Goal: Register for event/course

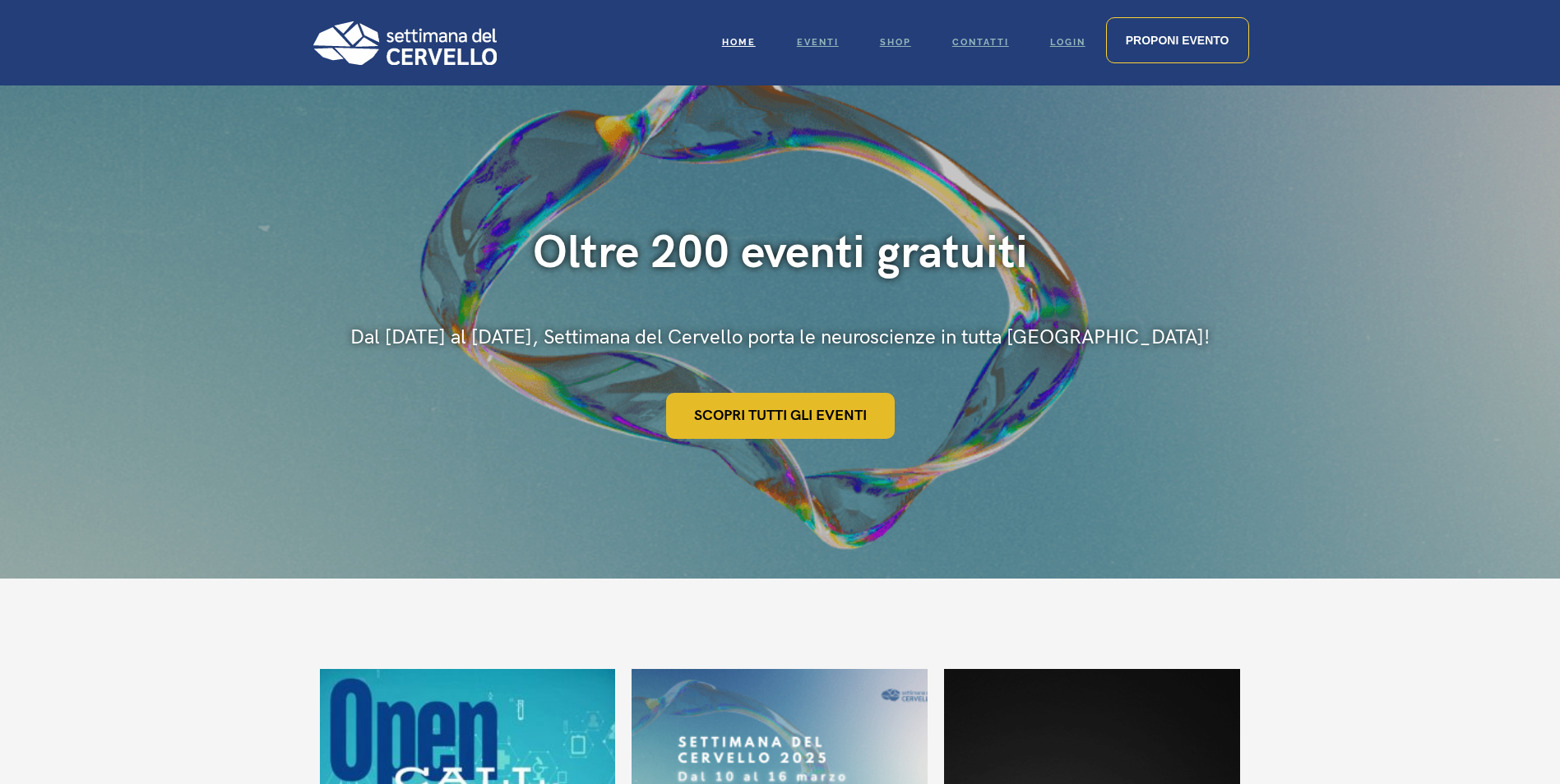
click at [847, 430] on link "Scopri tutti gli eventi" at bounding box center [780, 416] width 228 height 46
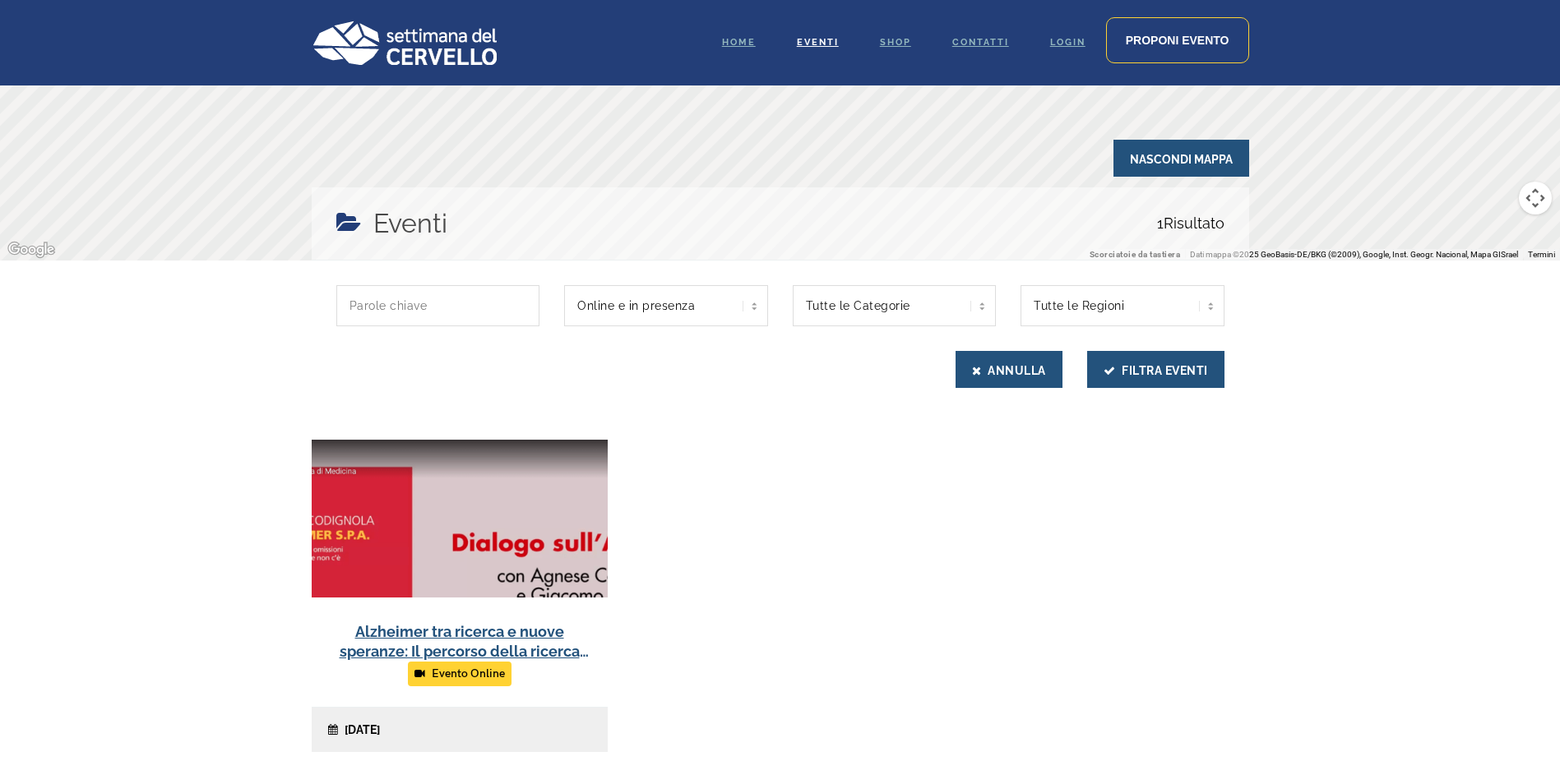
scroll to position [247, 0]
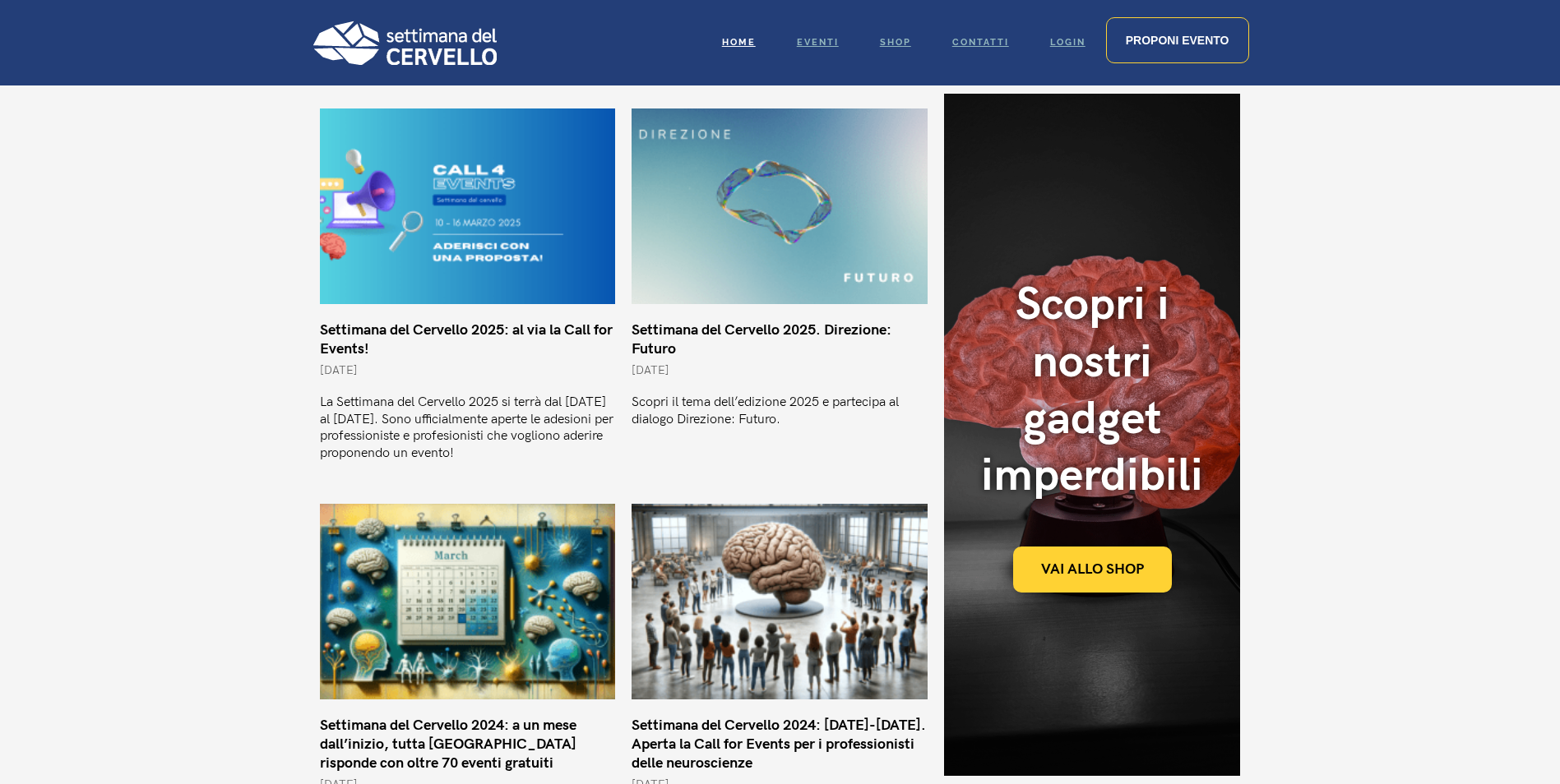
scroll to position [986, 0]
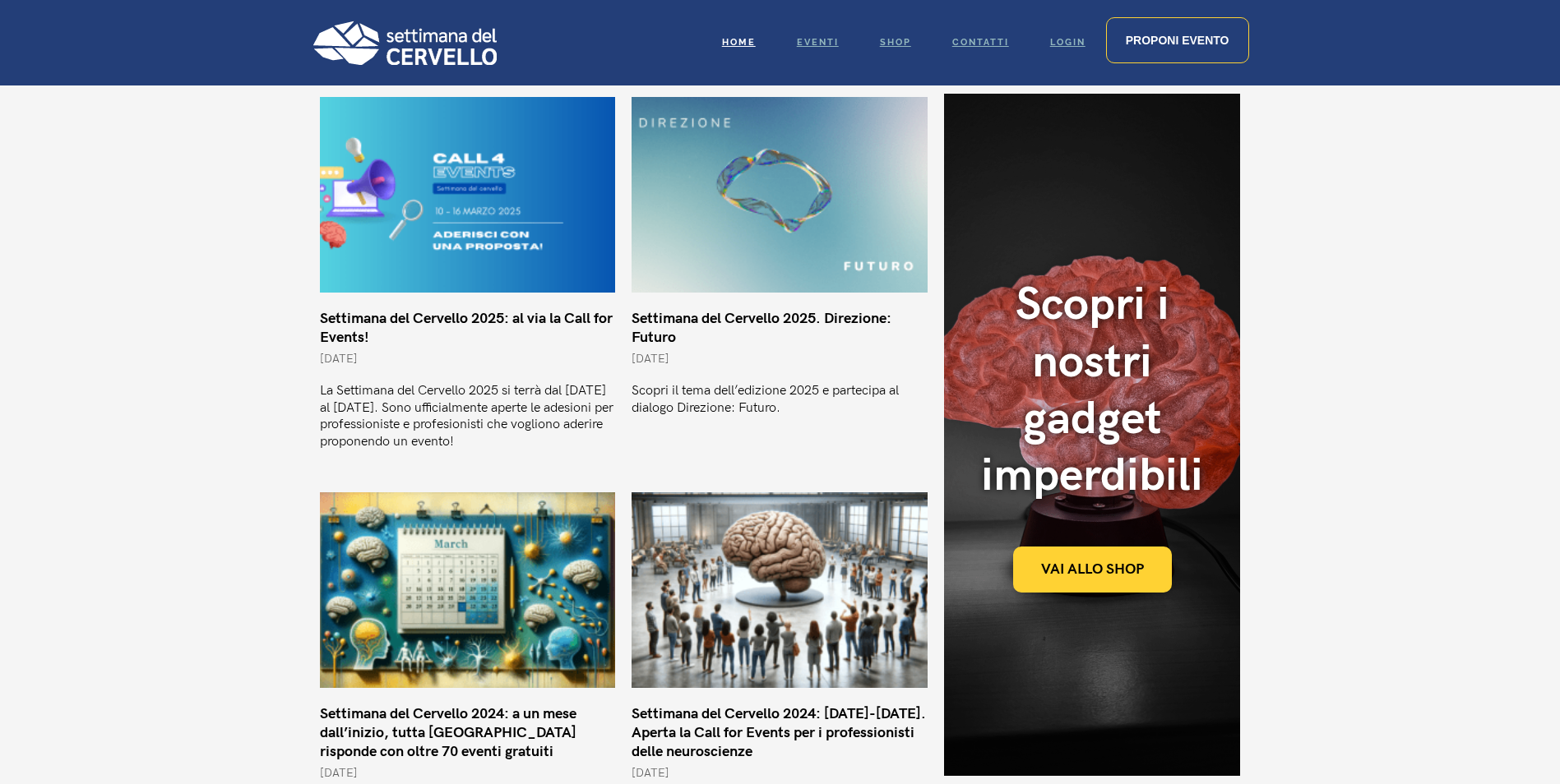
click at [486, 310] on link "Settimana del Cervello 2025: al via la Call for Events!" at bounding box center [466, 327] width 292 height 36
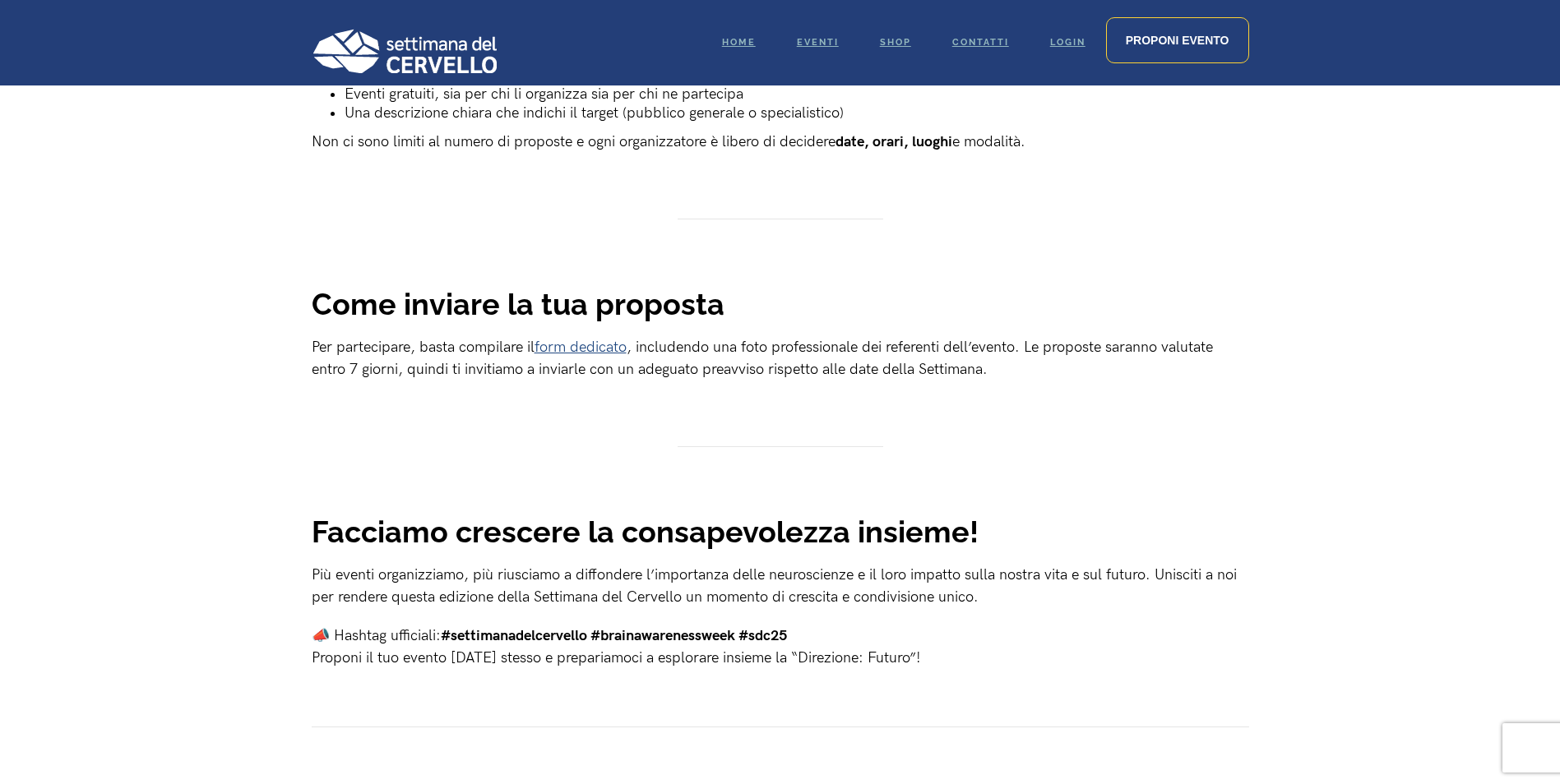
scroll to position [1233, 0]
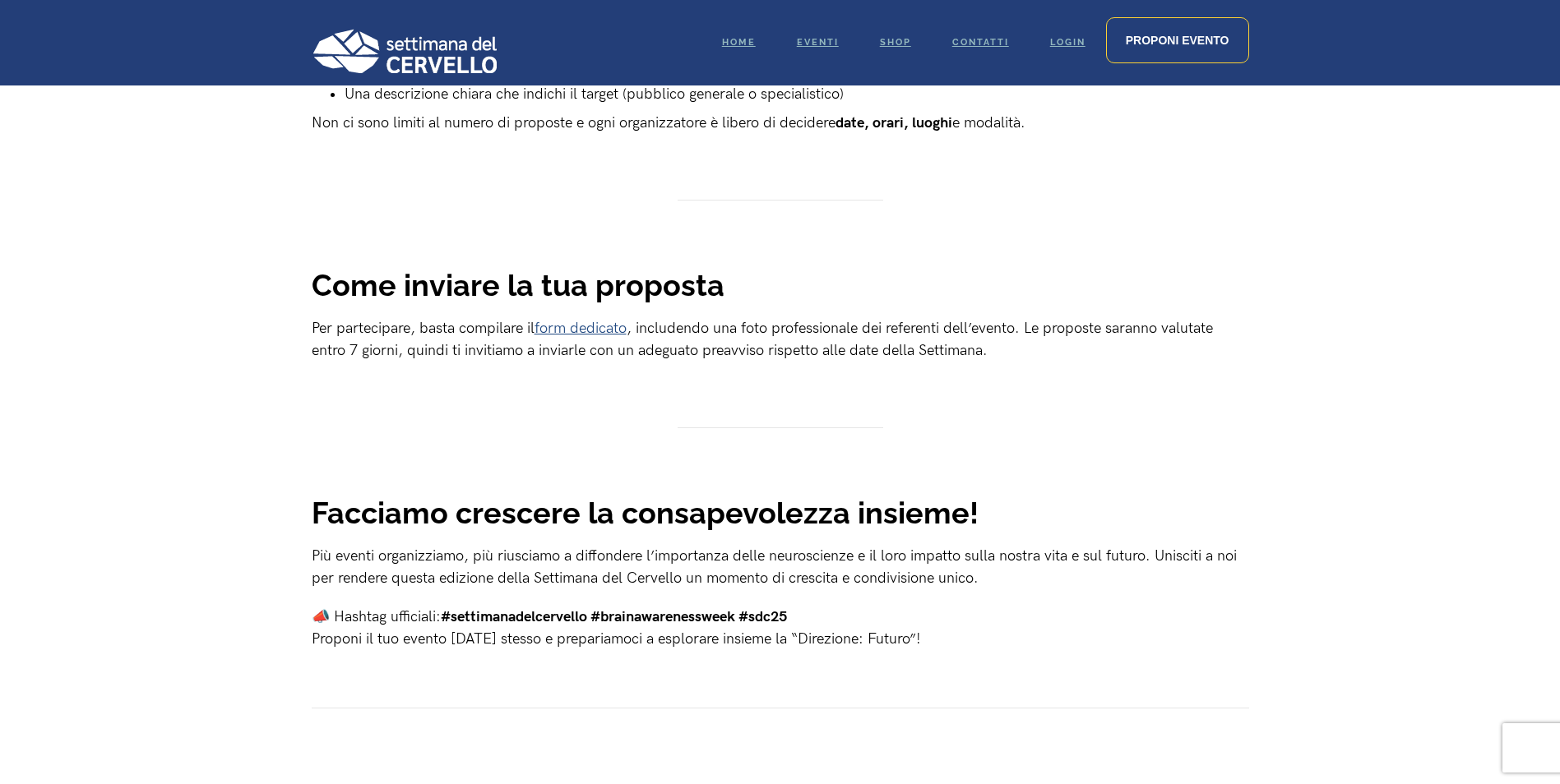
click at [592, 337] on link "form dedicato" at bounding box center [580, 328] width 92 height 18
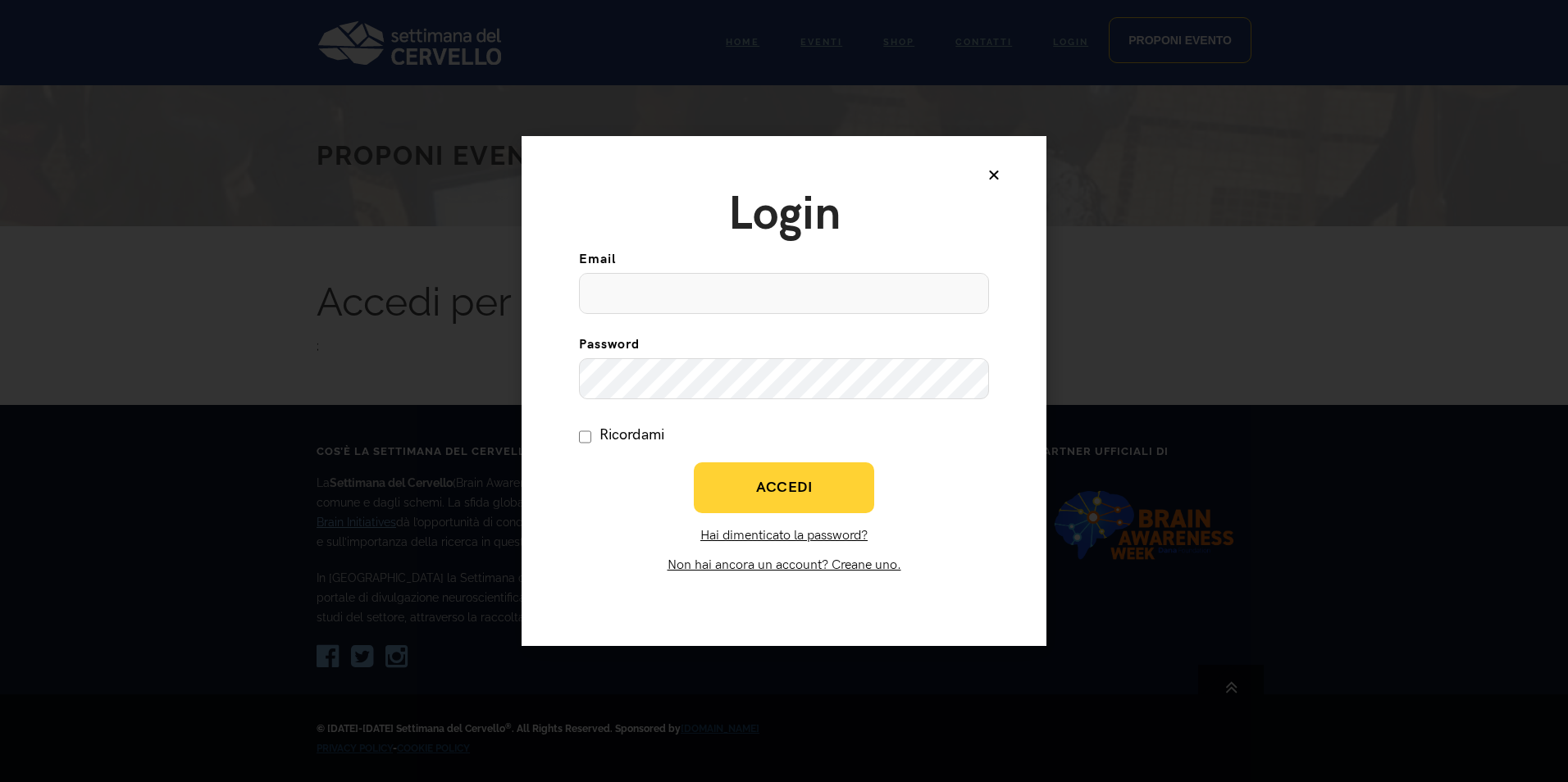
click at [993, 172] on icon at bounding box center [994, 175] width 13 height 13
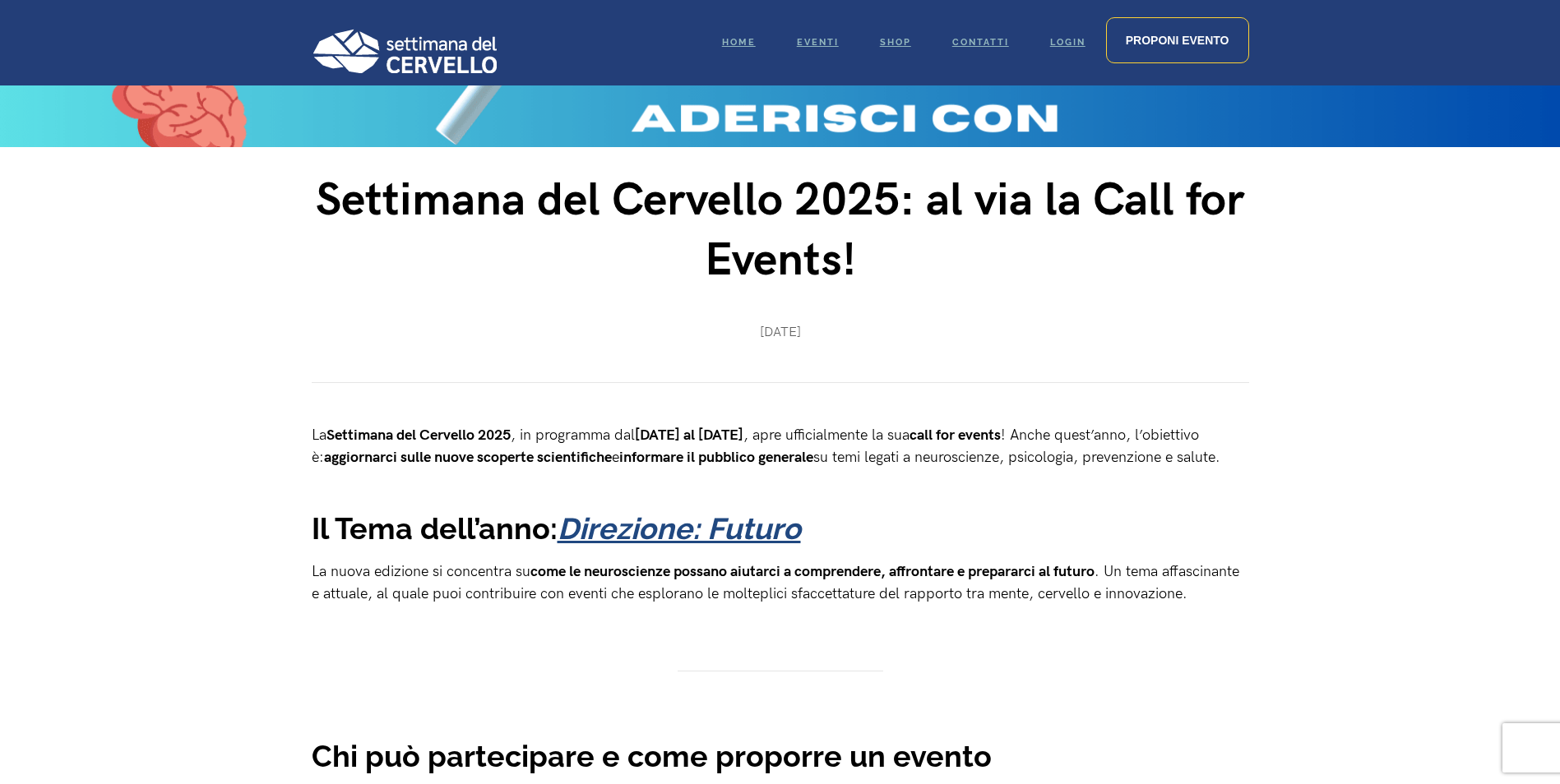
scroll to position [329, 0]
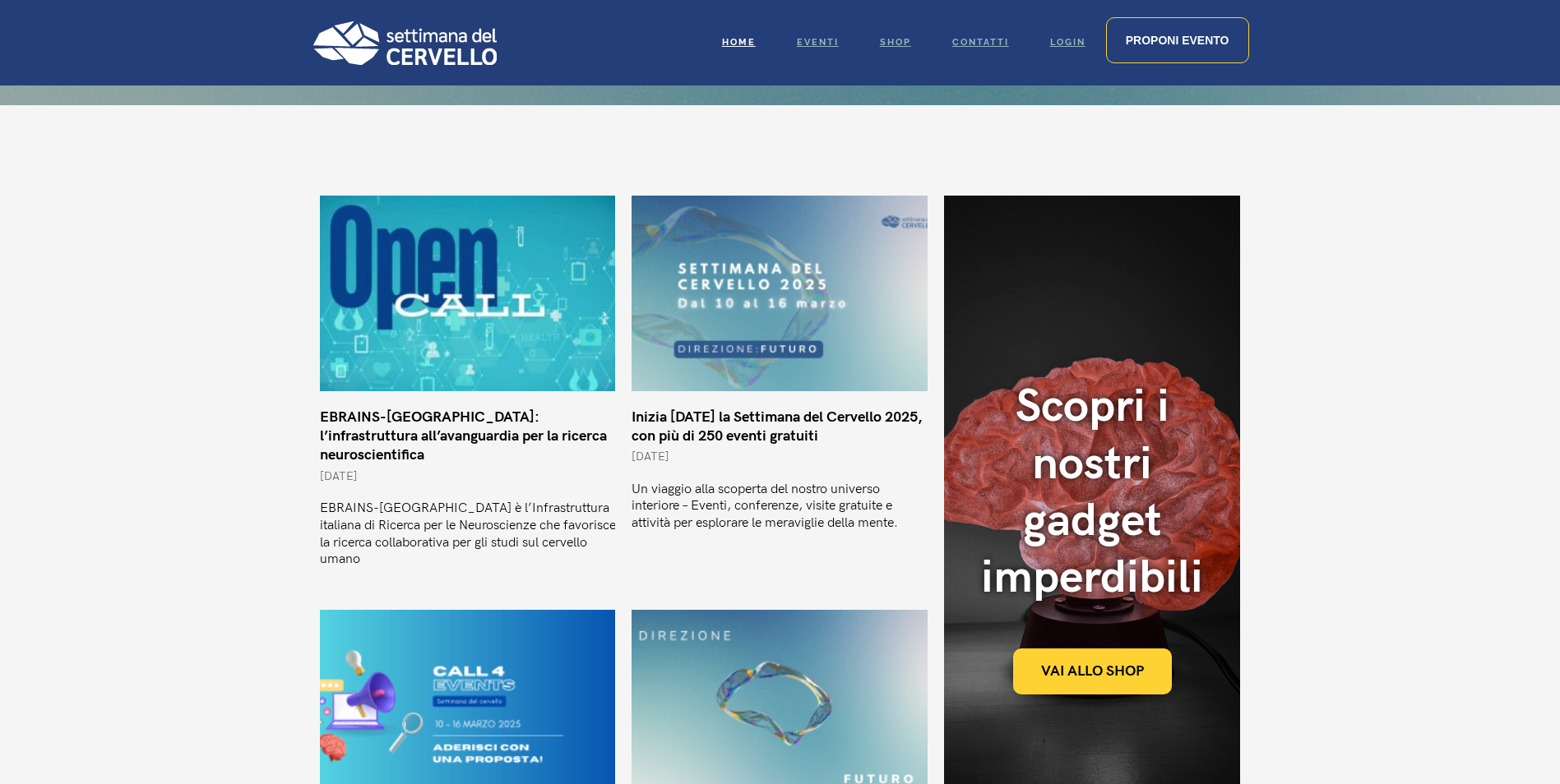
scroll to position [494, 0]
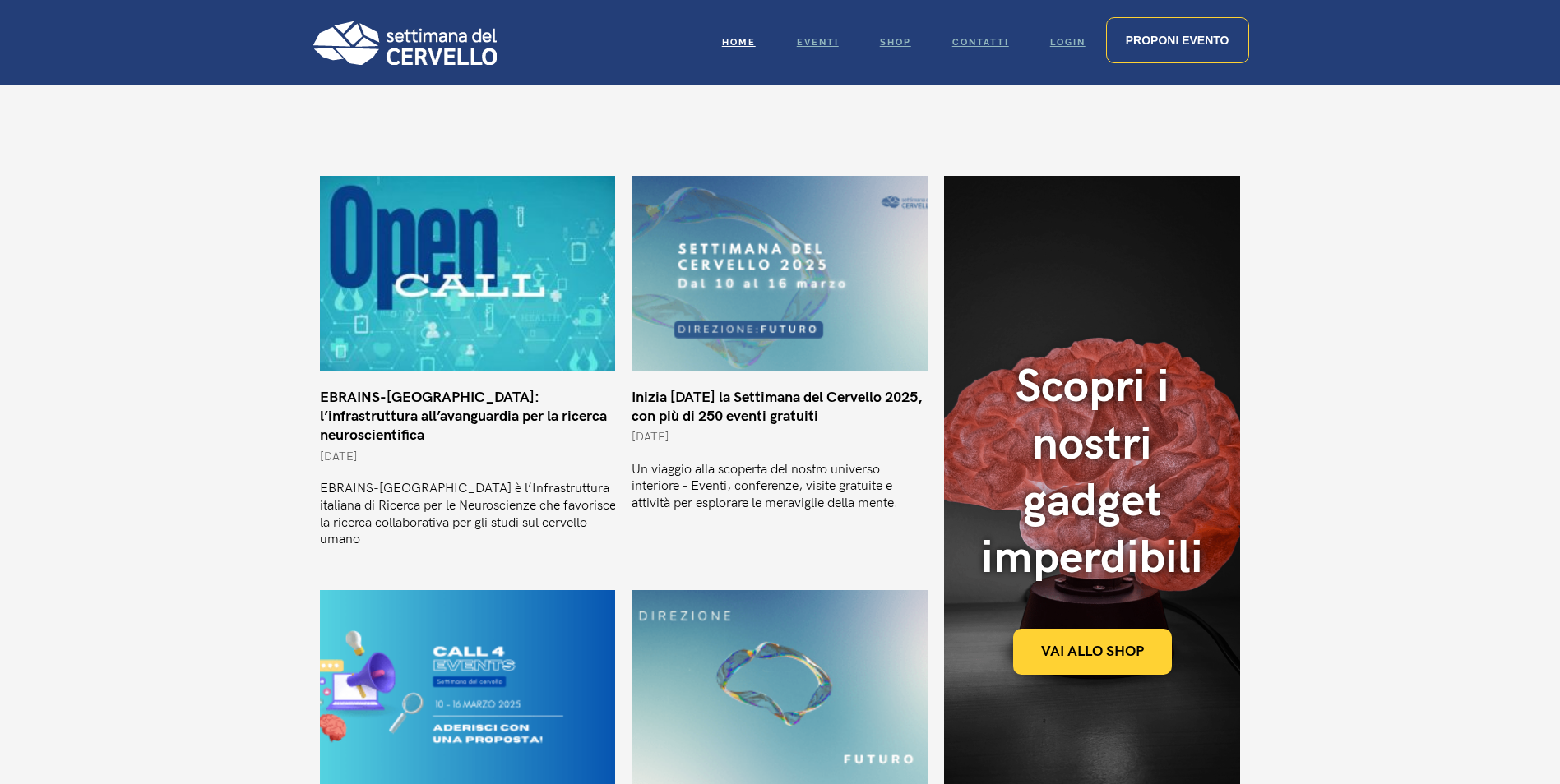
click at [723, 322] on img at bounding box center [779, 273] width 350 height 197
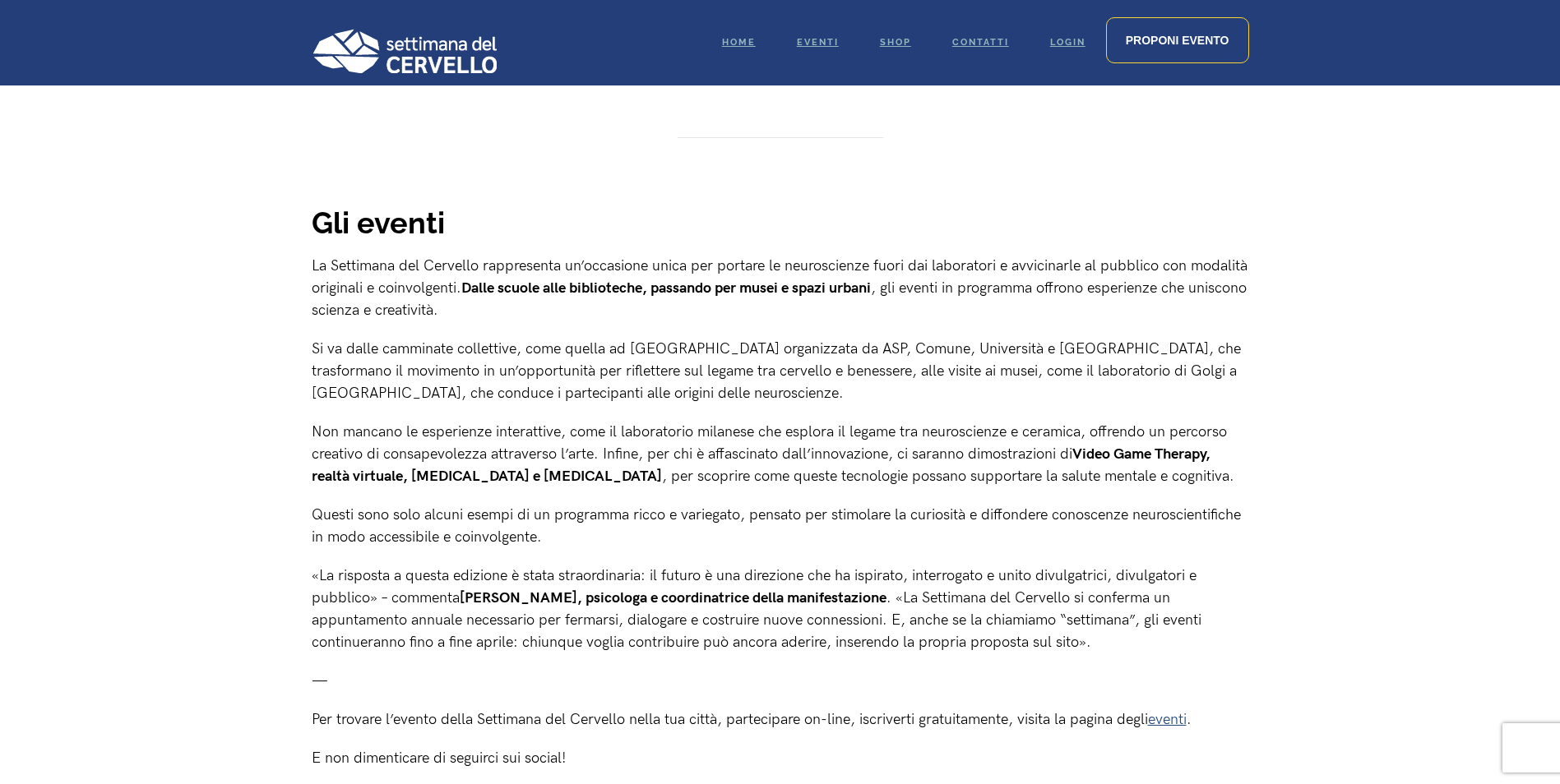
scroll to position [1151, 0]
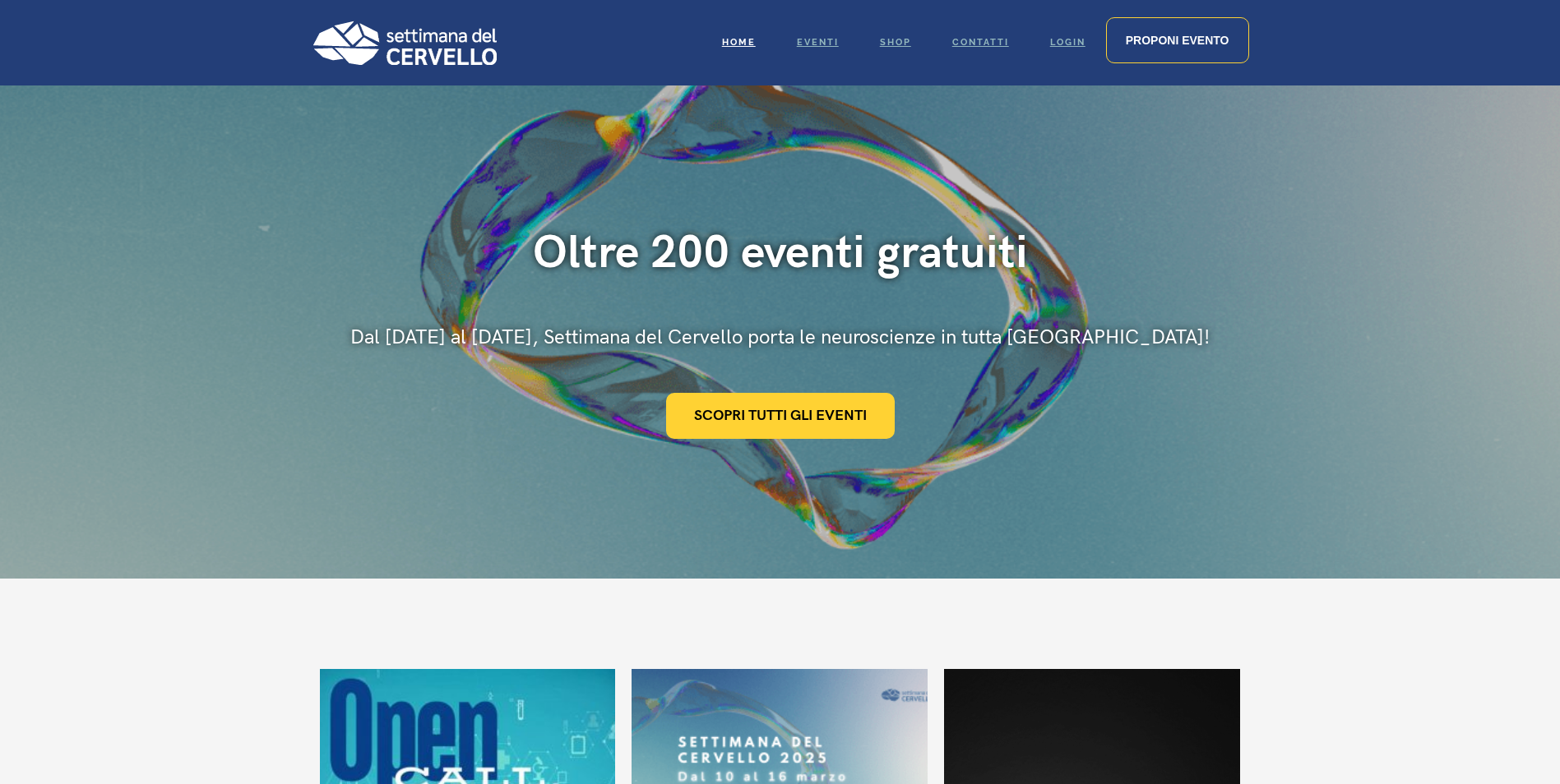
scroll to position [519, 0]
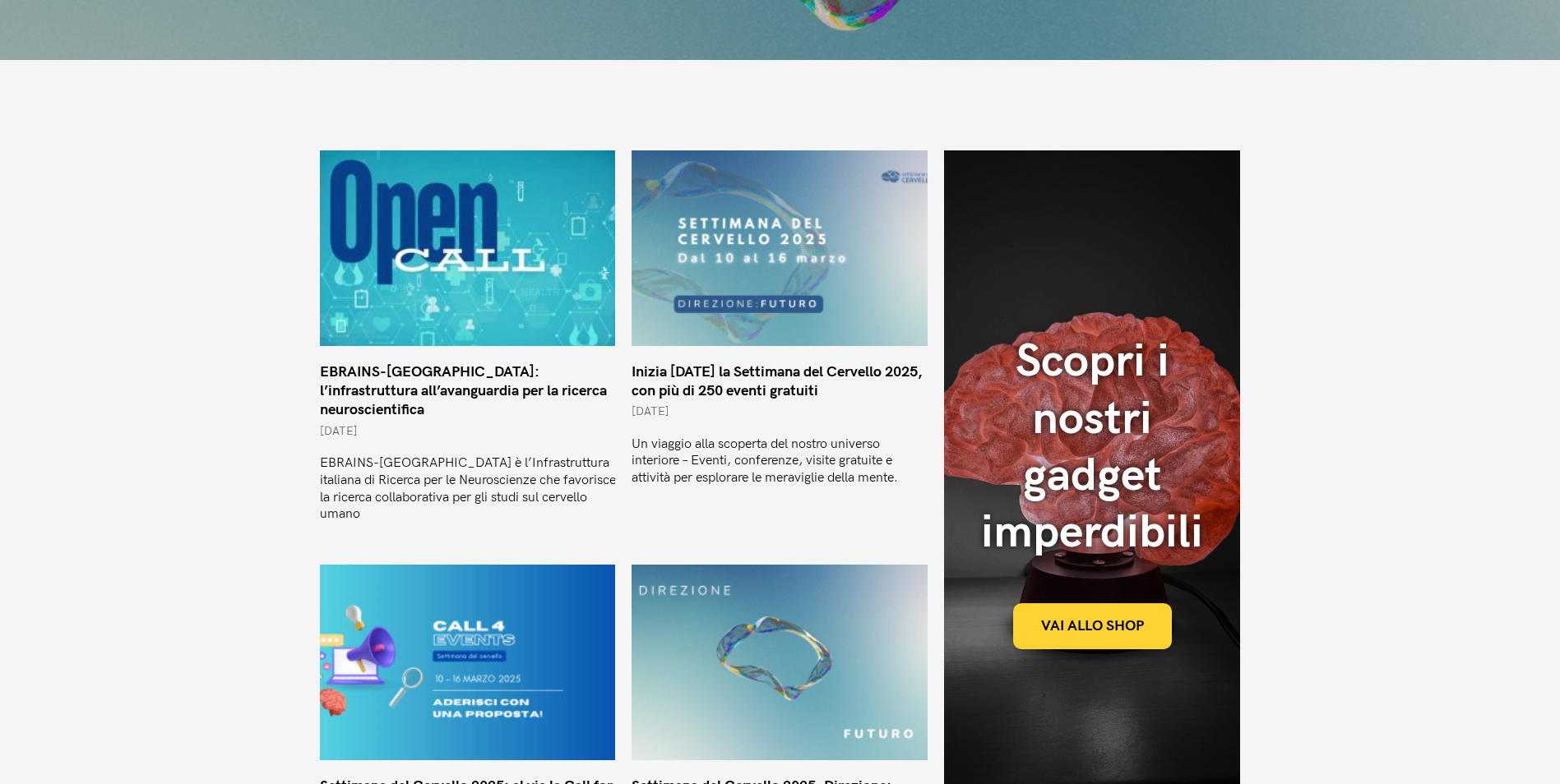
click at [812, 317] on img at bounding box center [779, 248] width 350 height 197
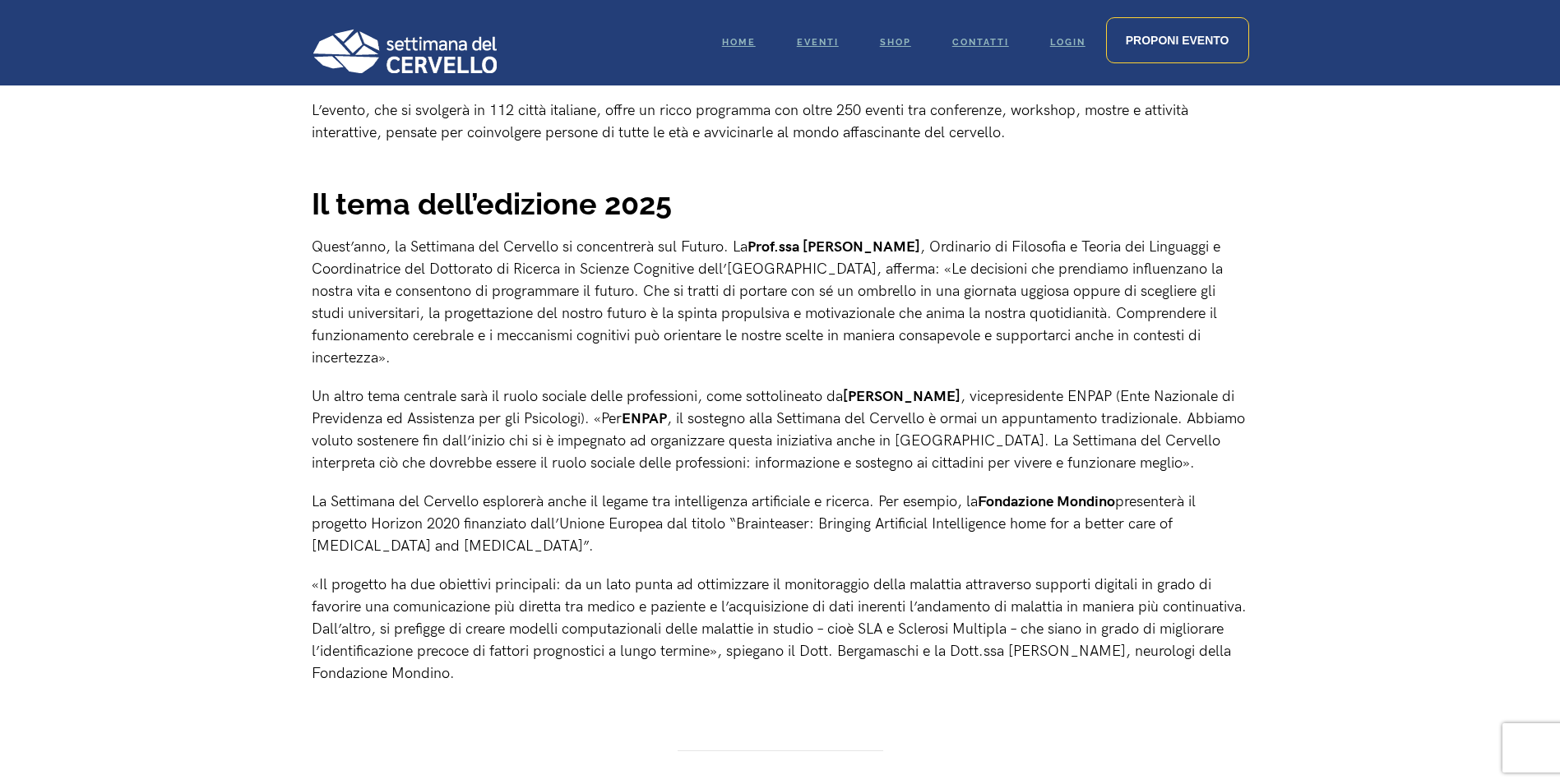
scroll to position [82, 0]
